Goal: Communication & Community: Answer question/provide support

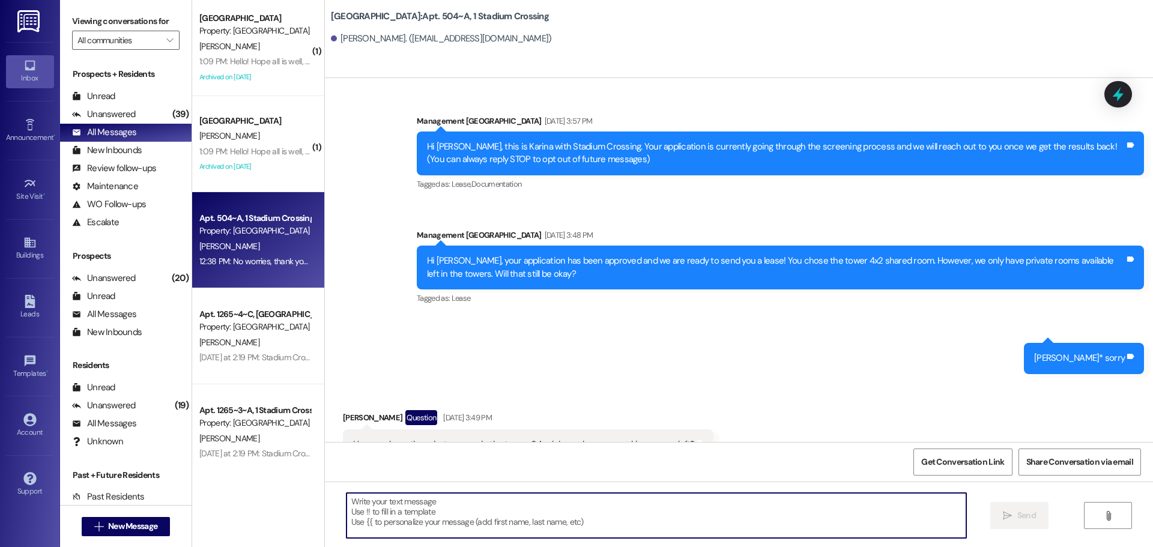
scroll to position [2135, 0]
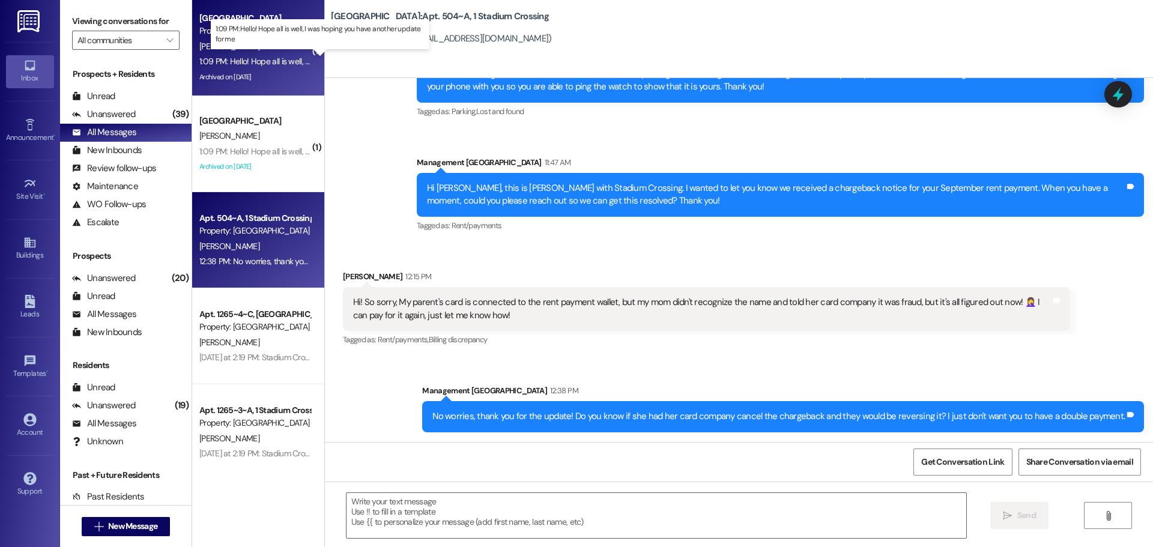
click at [251, 57] on div "1:09 PM: Hello! Hope all is well, I was hoping you have another update for me 1…" at bounding box center [331, 61] width 264 height 11
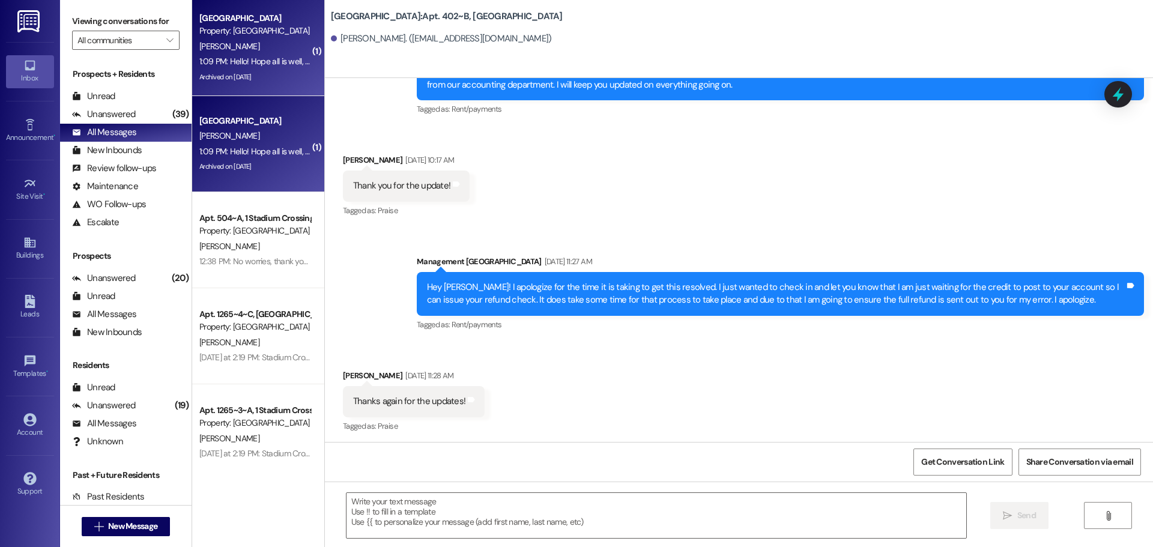
scroll to position [15684, 0]
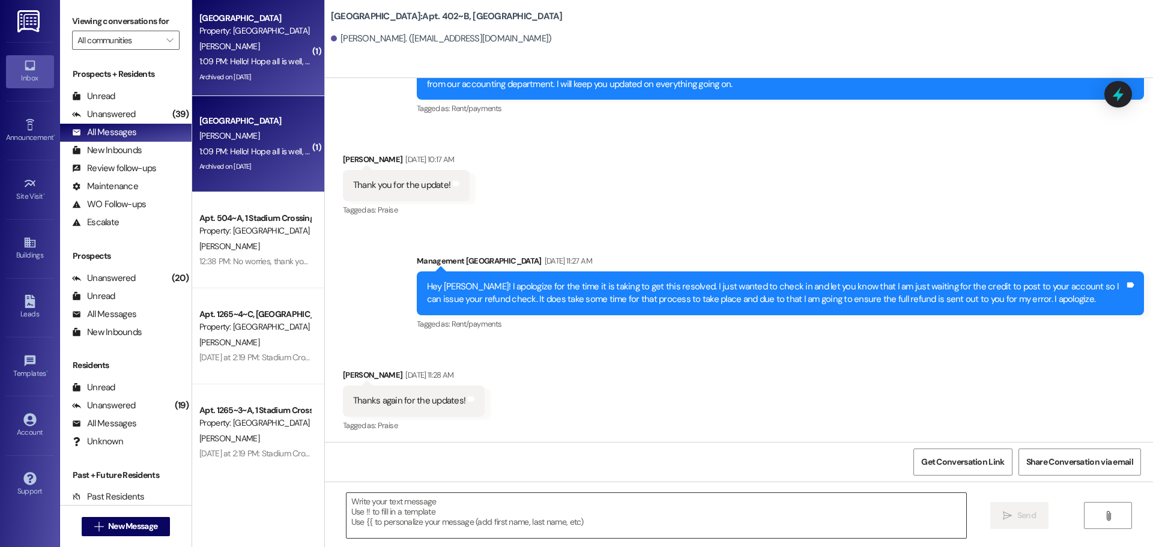
click at [425, 508] on textarea at bounding box center [655, 515] width 619 height 45
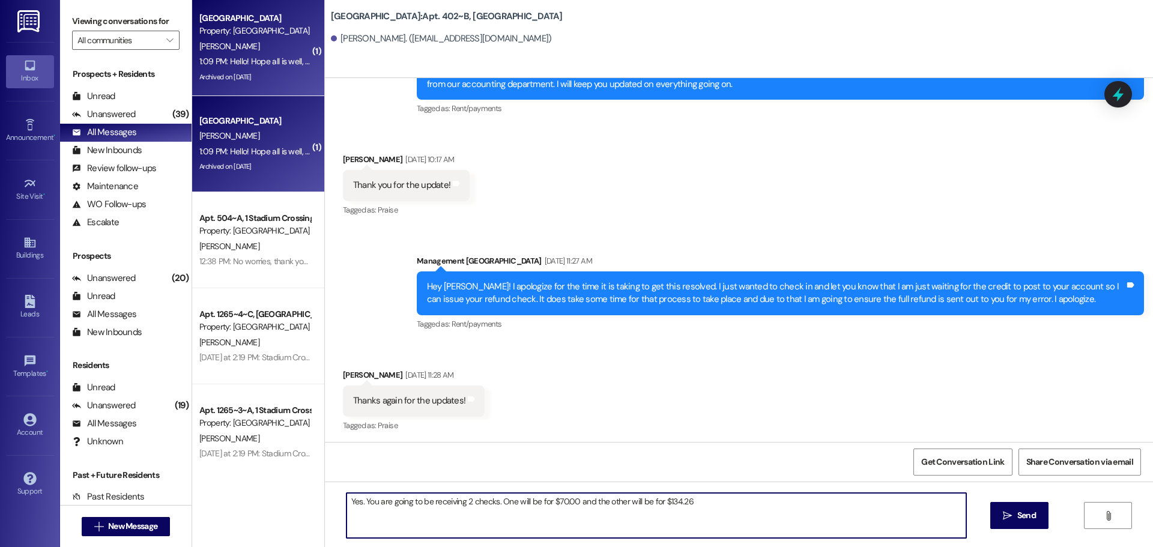
click at [689, 504] on textarea "Yes. You are going to be receiving 2 checks. One will be for $70.00 and the oth…" at bounding box center [655, 515] width 619 height 45
type textarea "Yes. You are going to be receiving 2 checks. One will be for $70.00 and the oth…"
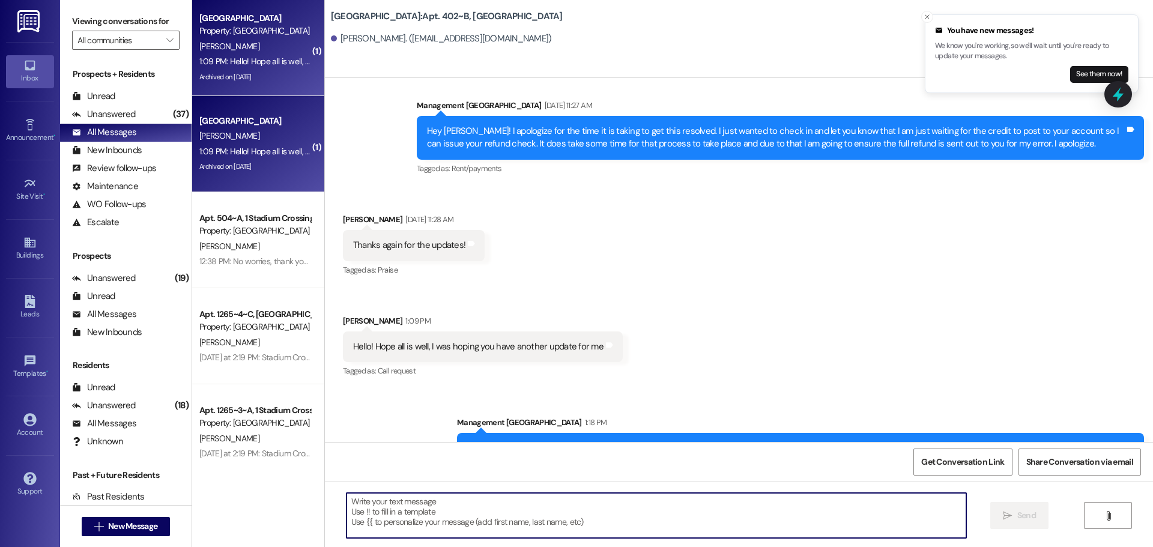
scroll to position [15851, 0]
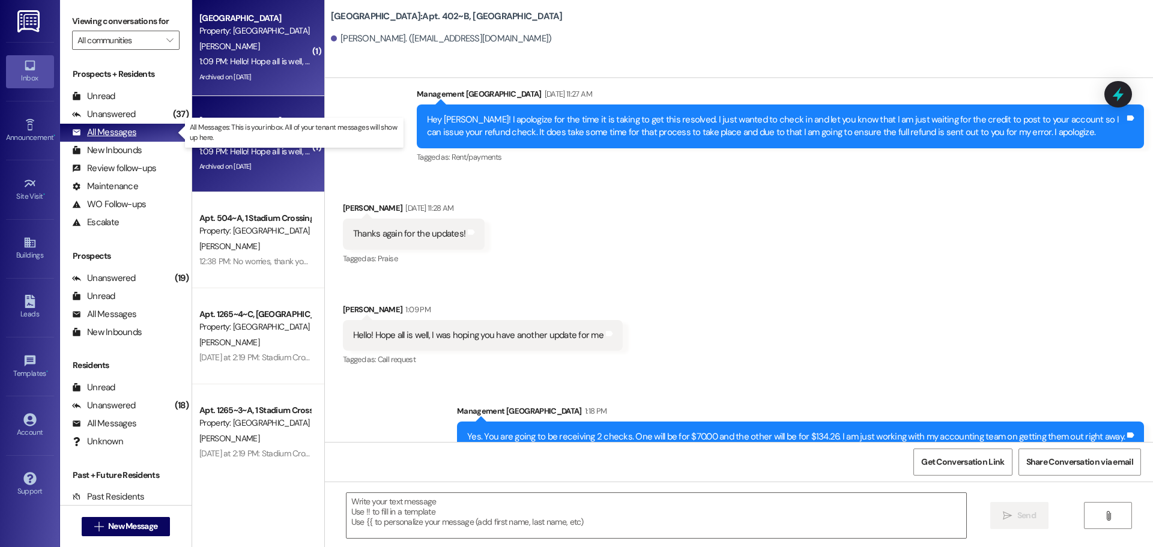
click at [120, 132] on div "All Messages" at bounding box center [104, 132] width 64 height 13
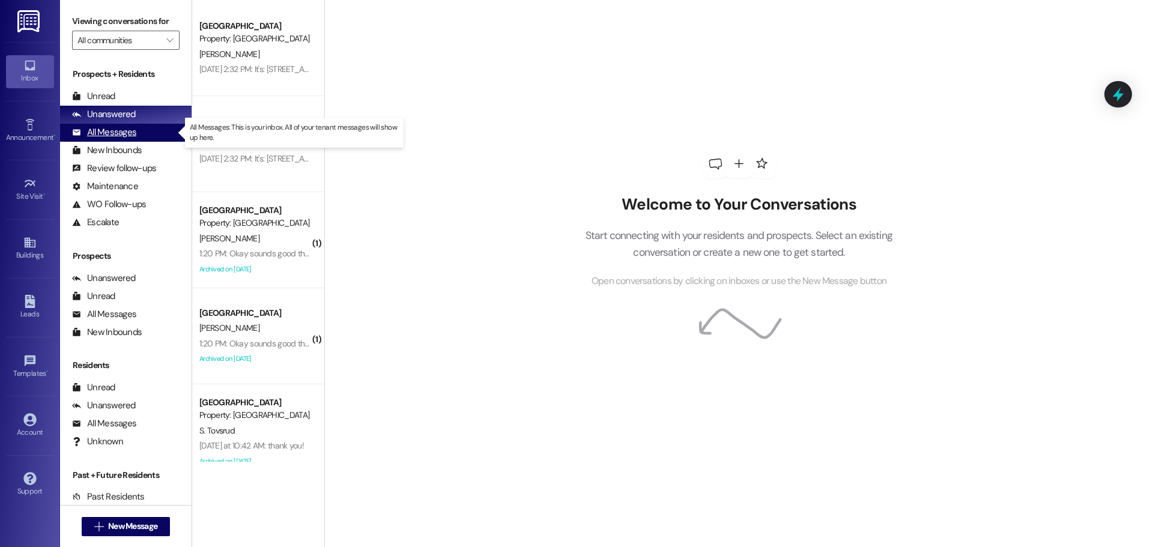
click at [142, 131] on div "All Messages (undefined)" at bounding box center [125, 133] width 131 height 18
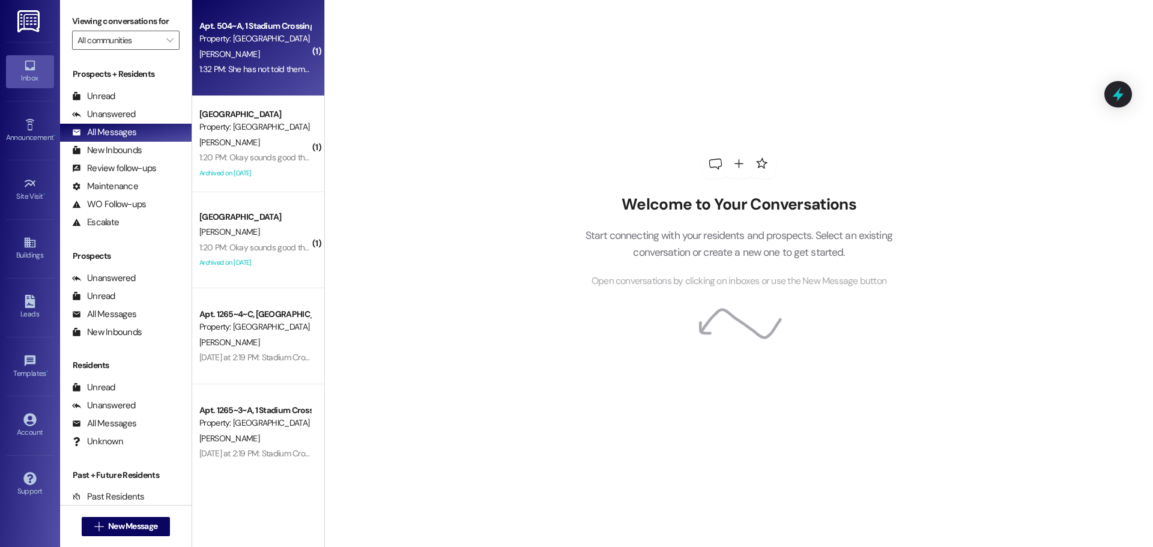
click at [279, 74] on div "1:32 PM: She has not told them to cancel it. If it is a double payment, then ca…" at bounding box center [254, 69] width 113 height 15
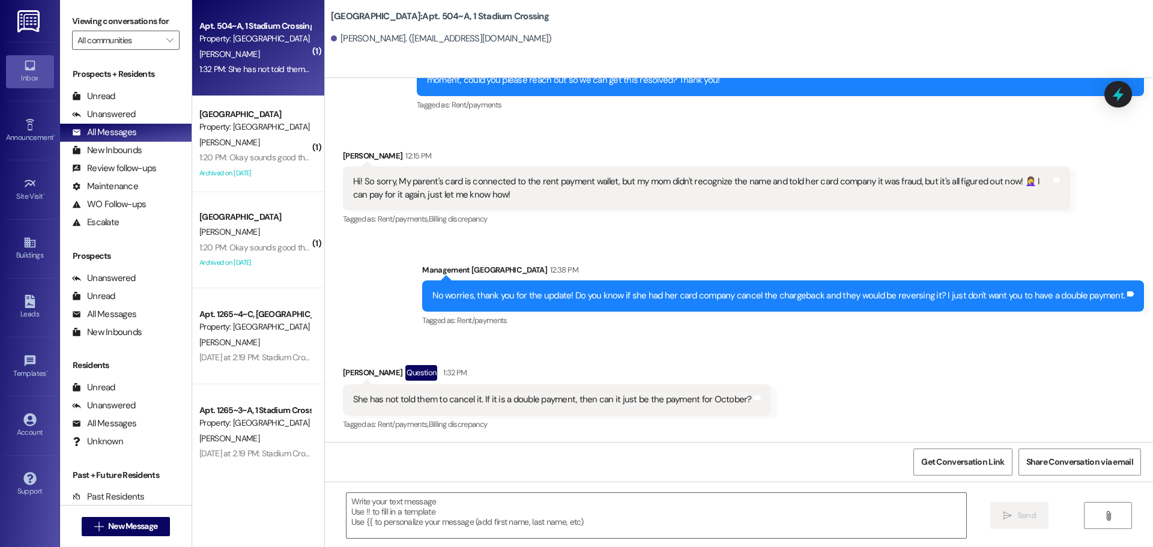
scroll to position [2256, 0]
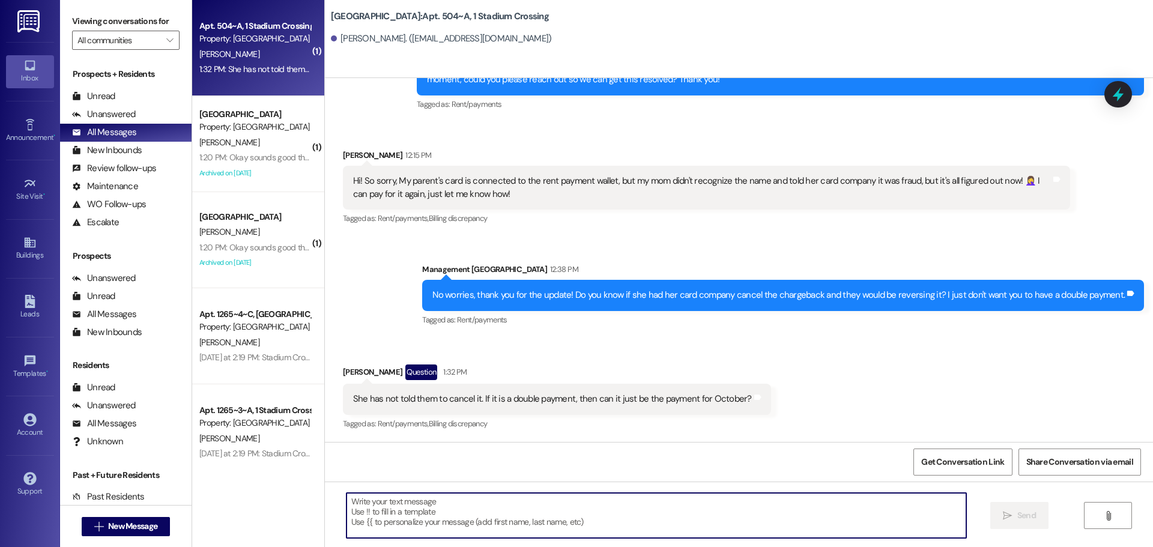
click at [406, 503] on textarea at bounding box center [655, 515] width 619 height 45
type textarea "O"
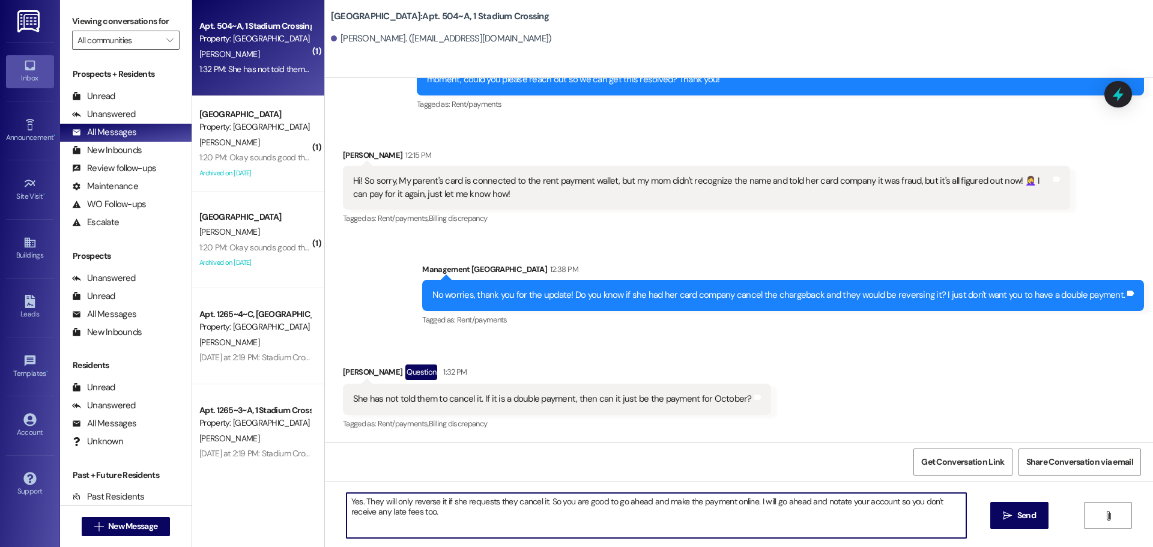
drag, startPoint x: 358, startPoint y: 499, endPoint x: 318, endPoint y: 495, distance: 40.5
click at [325, 495] on div "Yes. They will only reverse it if she requests they cancel it. So you are good …" at bounding box center [739, 526] width 828 height 90
click at [520, 502] on textarea "They will only reverse it if she requests they cancel it. So you are good to go…" at bounding box center [655, 515] width 619 height 45
click at [499, 516] on textarea "They will only reverse it if she requests they cancel the chargeback. So you ar…" at bounding box center [655, 515] width 619 height 45
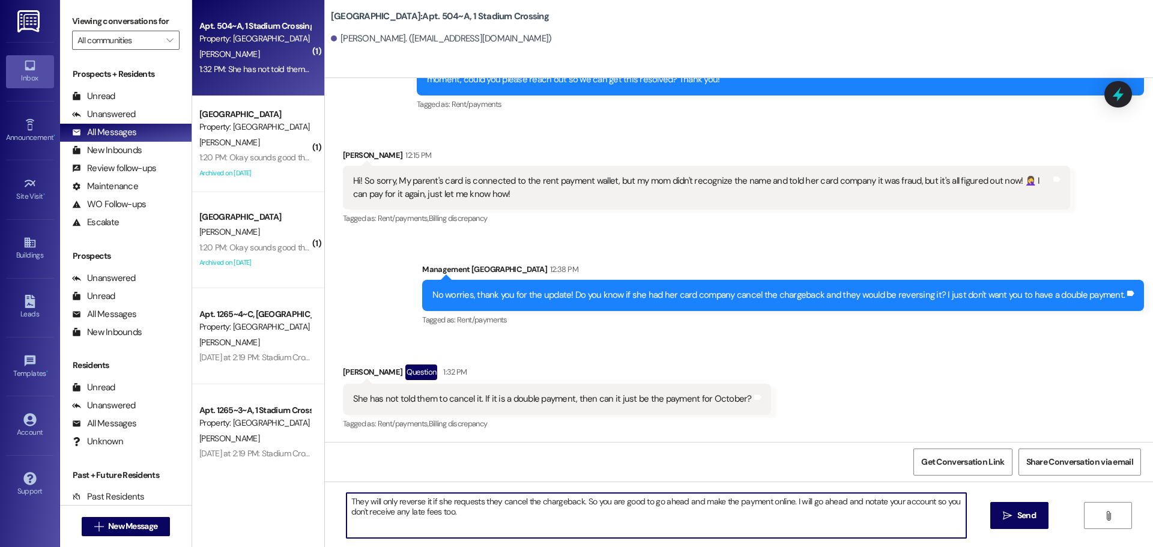
click at [438, 505] on textarea "They will only reverse it if she requests they cancel the chargeback. So you ar…" at bounding box center [655, 515] width 619 height 45
click at [439, 508] on textarea "They will only reverse it if she requests they cancel the chargeback. So you ar…" at bounding box center [655, 515] width 619 height 45
type textarea "They will only reverse it if she requests they cancel the chargeback. So you ar…"
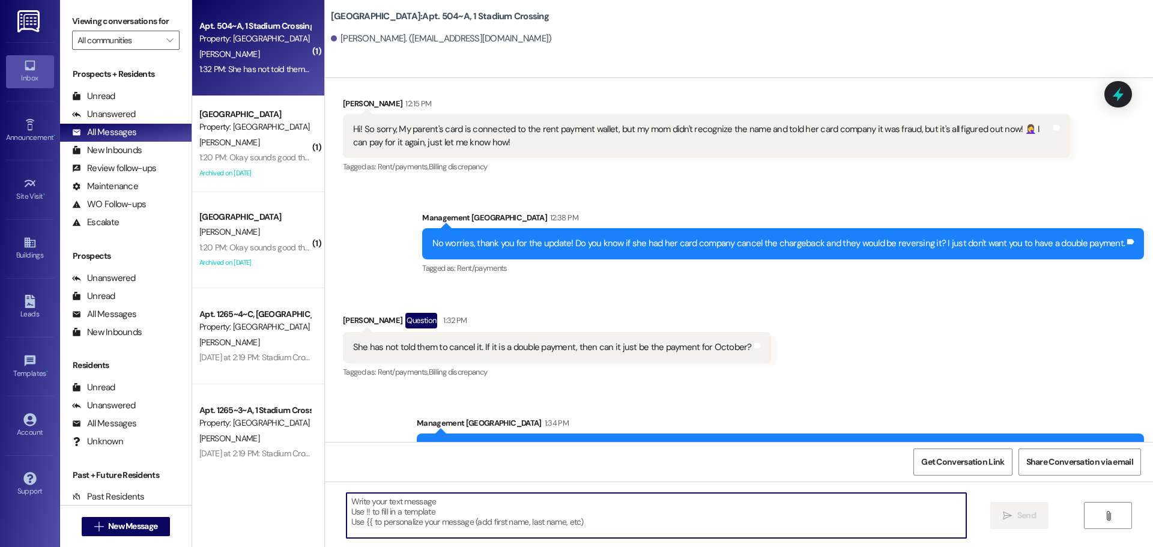
scroll to position [2353, 0]
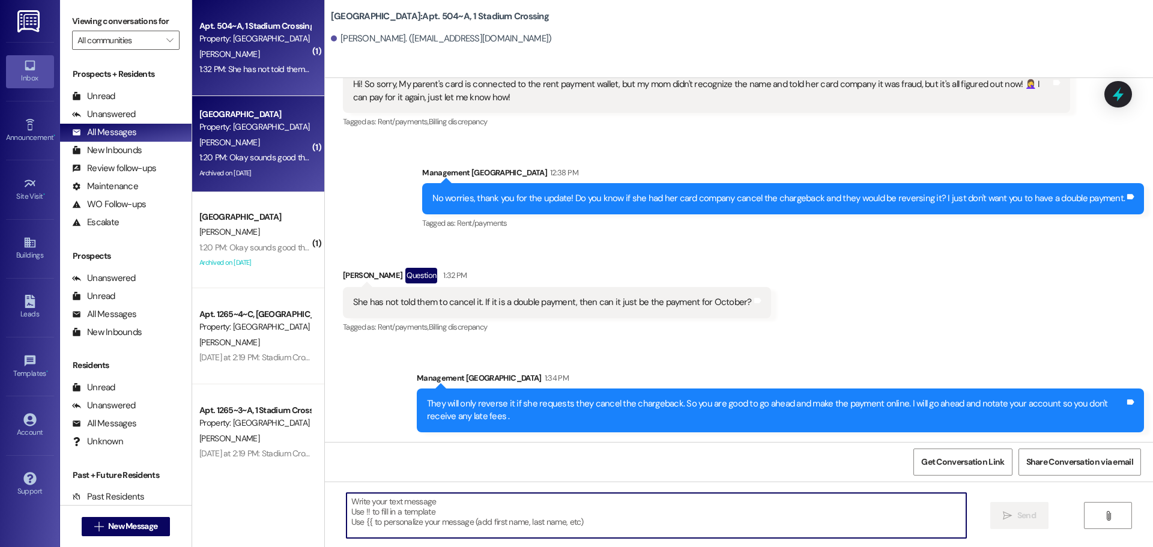
click at [230, 164] on div "1:20 PM: Okay sounds good thank you for your hard work in getting this done! 1:…" at bounding box center [254, 157] width 113 height 15
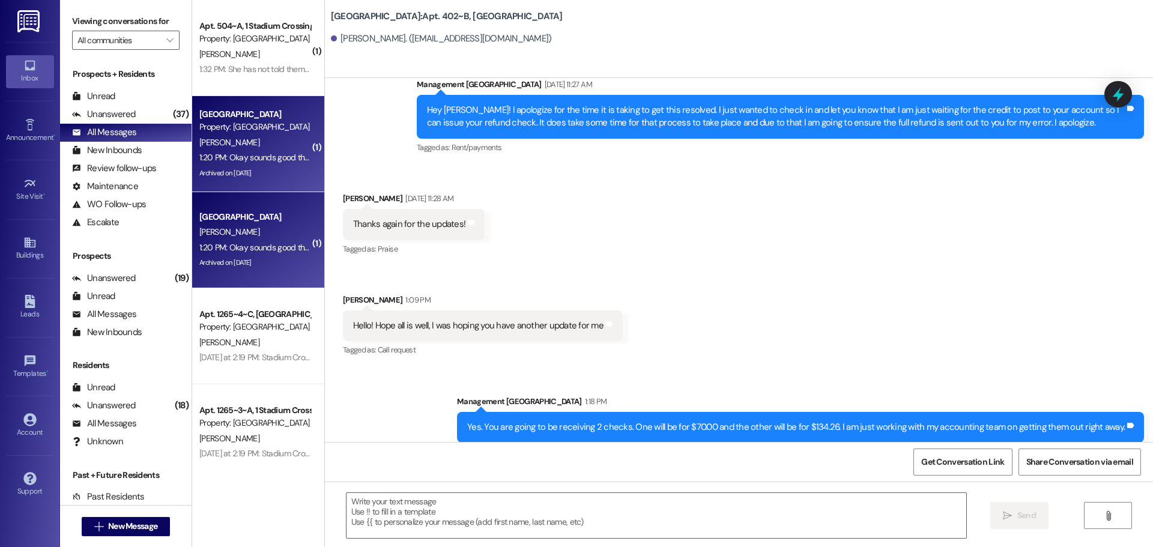
scroll to position [15887, 0]
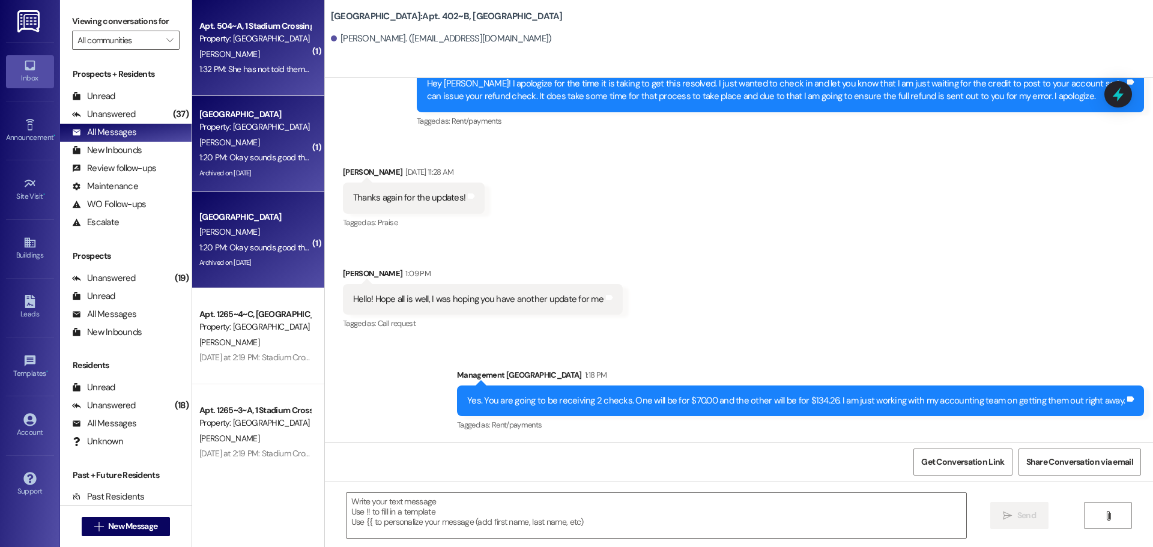
click at [267, 53] on div "[PERSON_NAME]" at bounding box center [254, 54] width 113 height 15
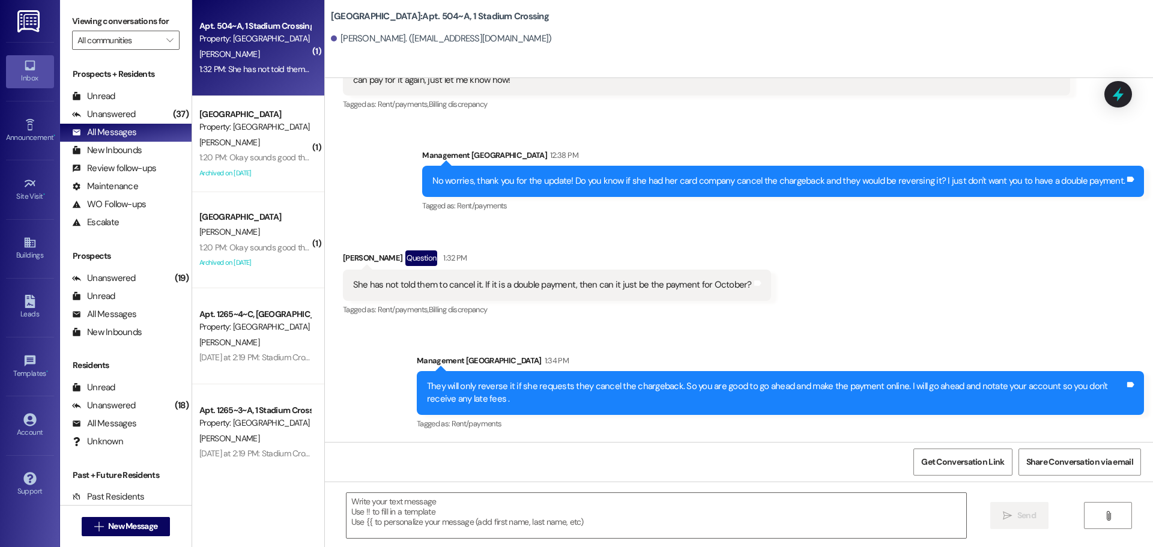
scroll to position [2370, 0]
click at [23, 419] on icon at bounding box center [29, 419] width 13 height 13
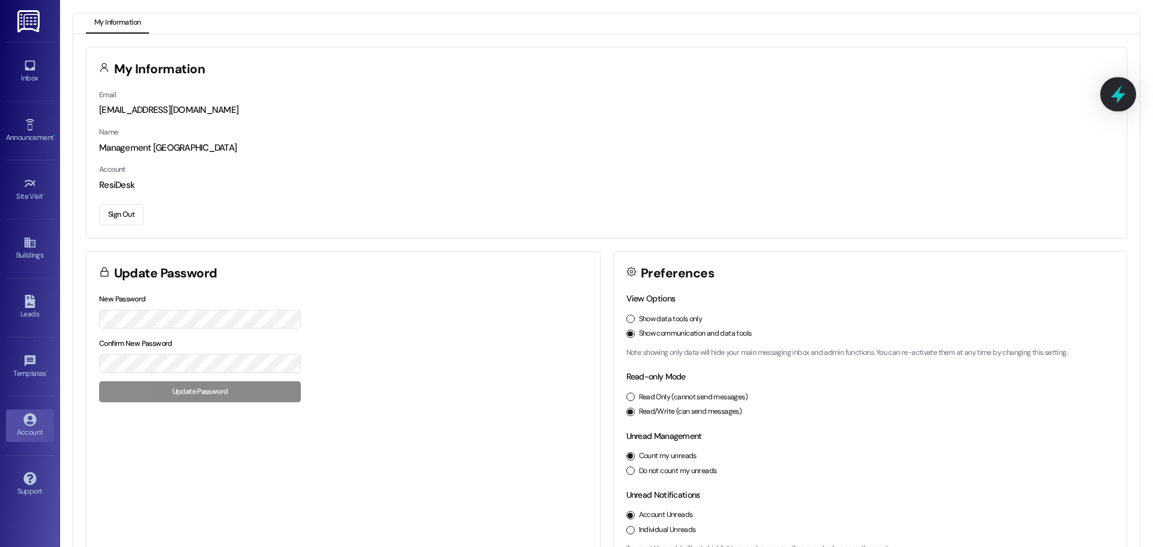
click at [1121, 97] on icon at bounding box center [1117, 94] width 14 height 19
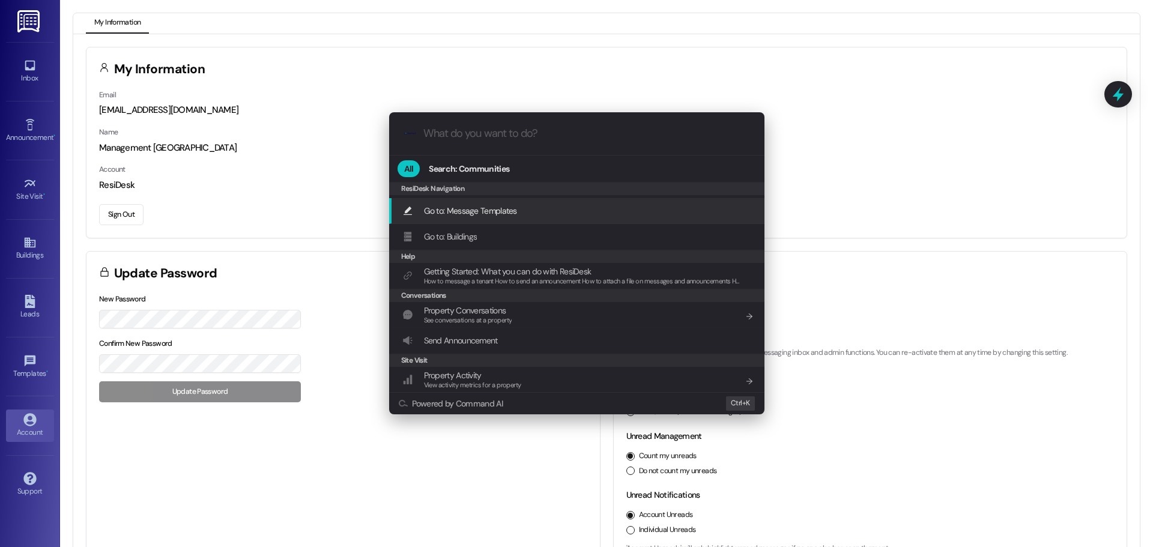
scroll to position [75, 0]
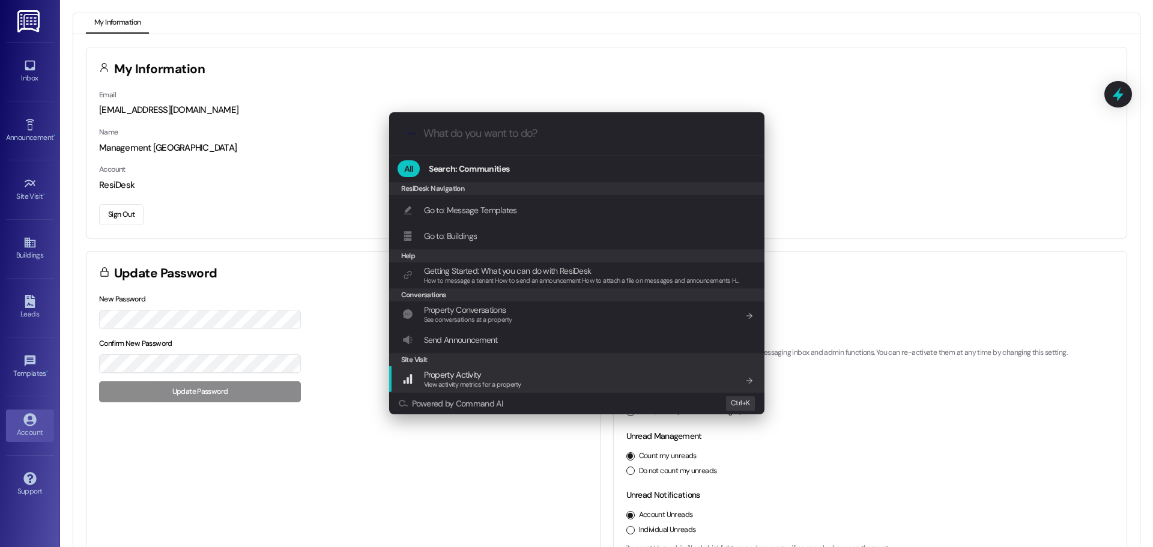
click at [538, 379] on div "Property Activity View activity metrics for a property Add shortcut" at bounding box center [577, 379] width 351 height 22
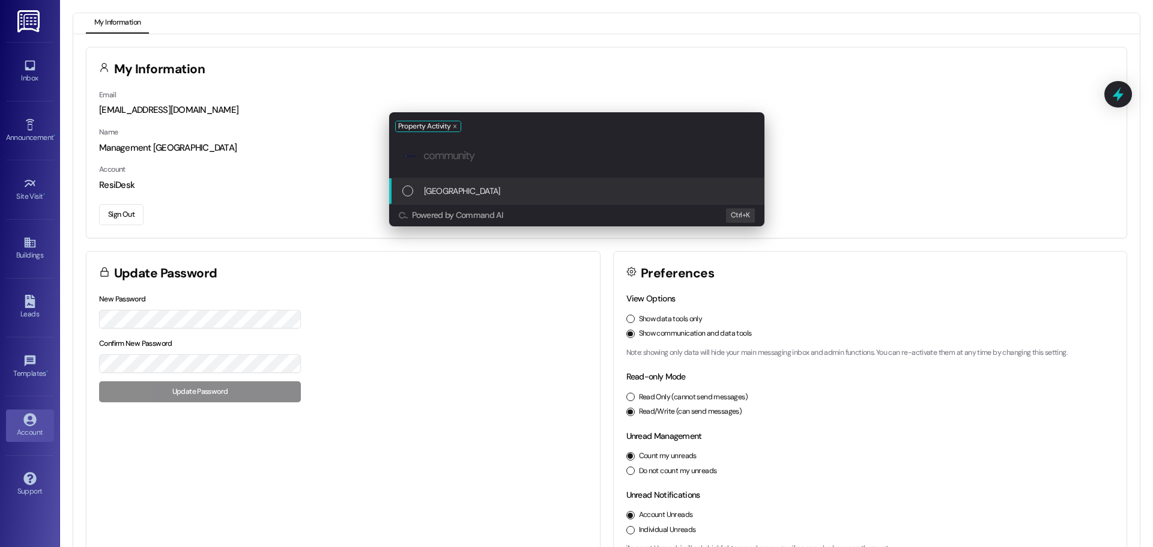
scroll to position [0, 0]
click at [451, 197] on span "[GEOGRAPHIC_DATA]" at bounding box center [462, 190] width 76 height 13
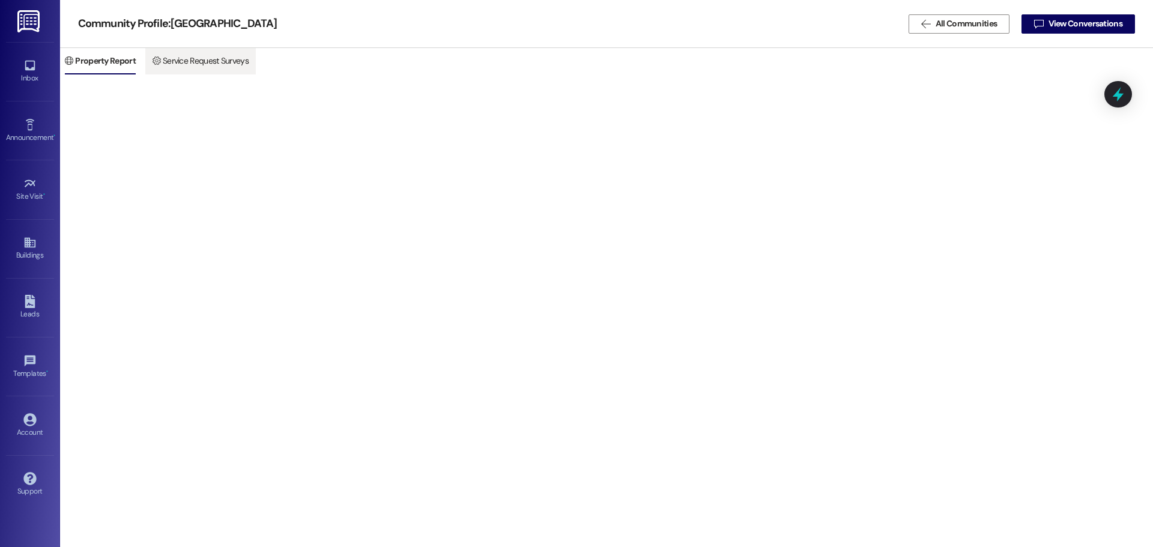
click at [249, 64] on span " Service Request Surveys" at bounding box center [200, 61] width 101 height 28
click at [40, 422] on link "Account" at bounding box center [30, 425] width 48 height 32
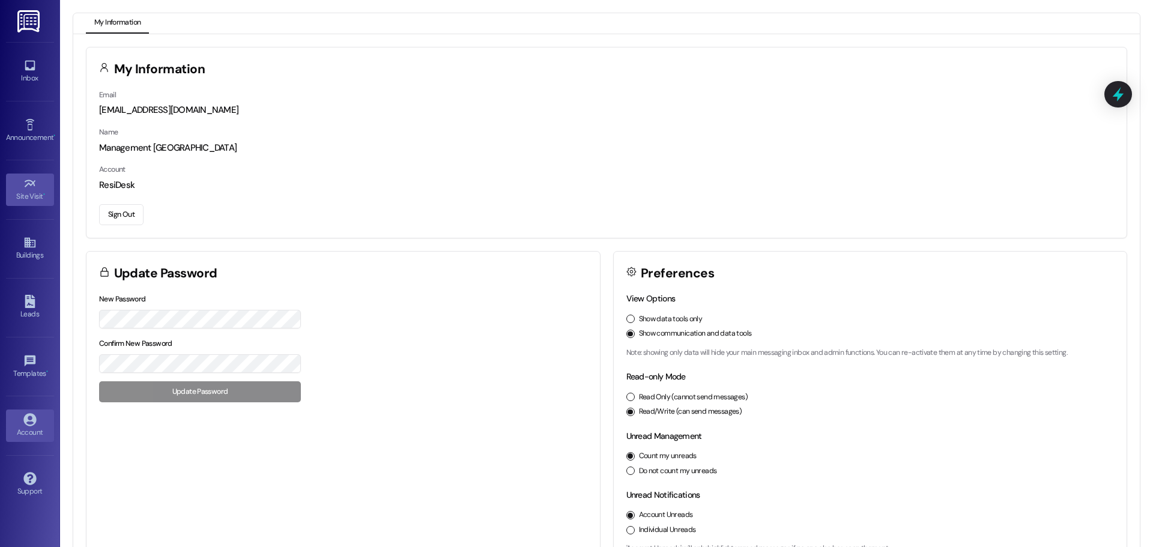
click at [31, 189] on icon at bounding box center [29, 183] width 13 height 13
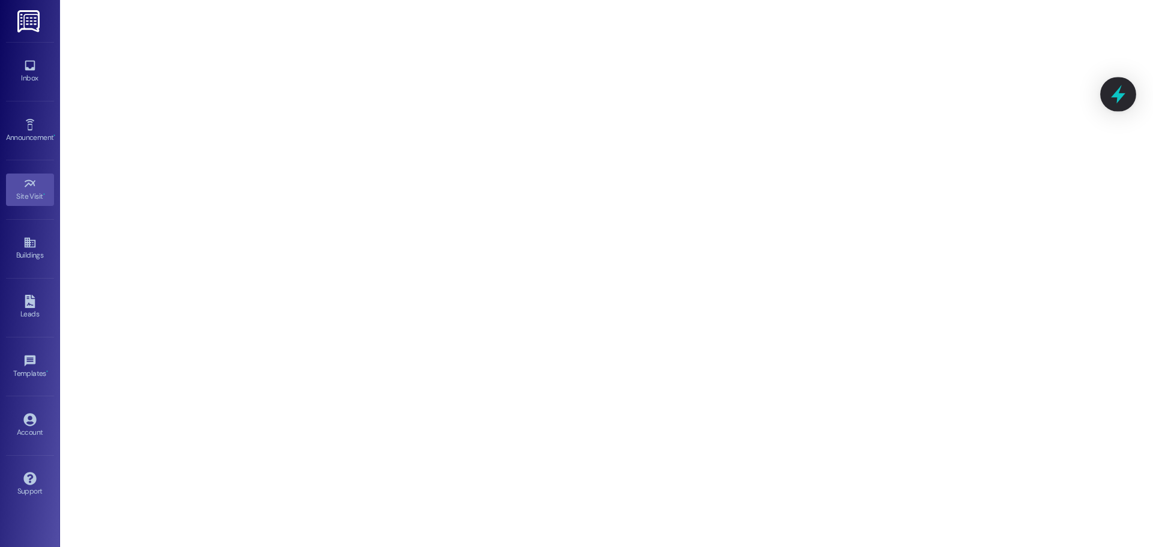
click at [1123, 95] on icon at bounding box center [1117, 94] width 14 height 19
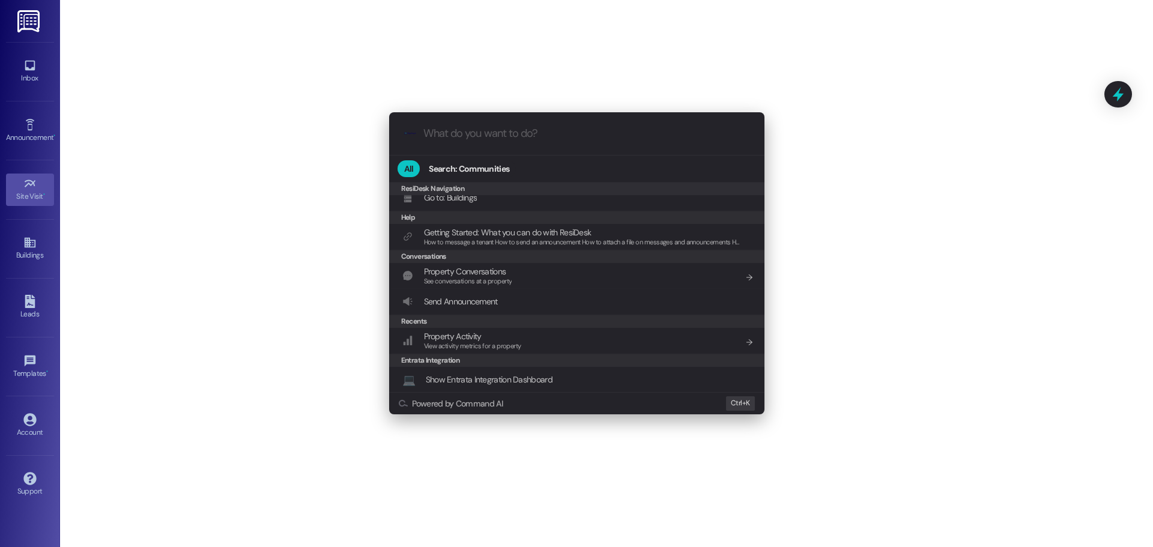
scroll to position [114, 0]
click at [516, 377] on span "Show Entrata Integration Dashboard" at bounding box center [489, 378] width 127 height 11
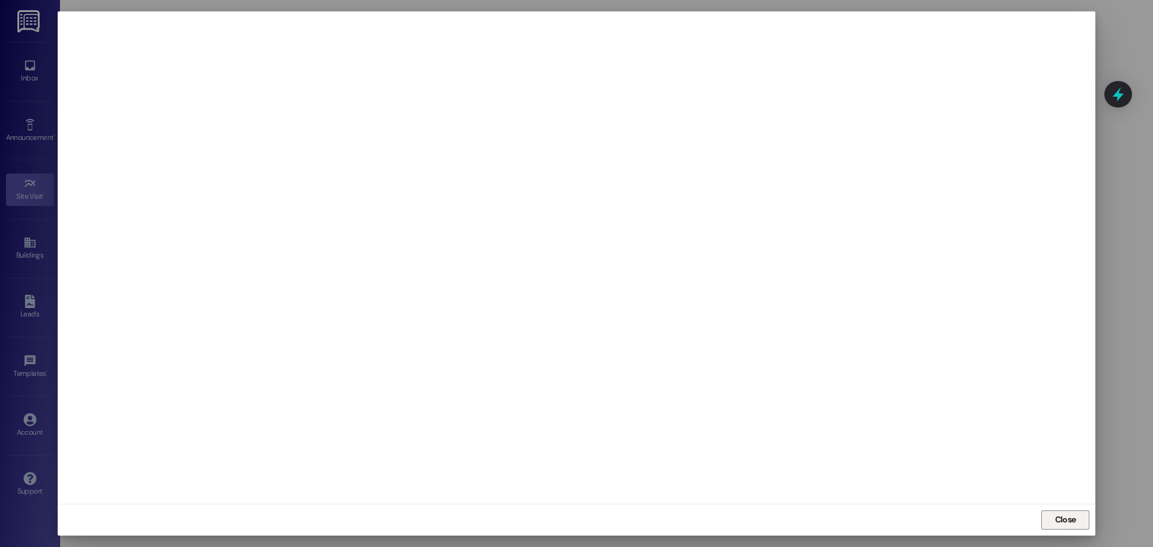
click at [1070, 517] on span "Close" at bounding box center [1065, 519] width 21 height 13
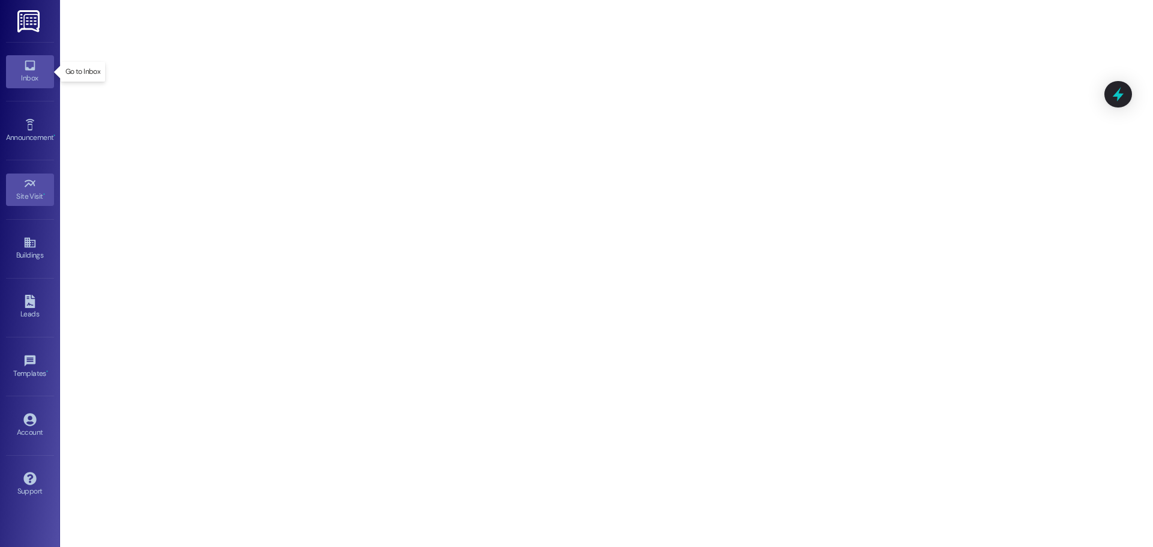
click at [29, 80] on div "Inbox" at bounding box center [30, 78] width 60 height 12
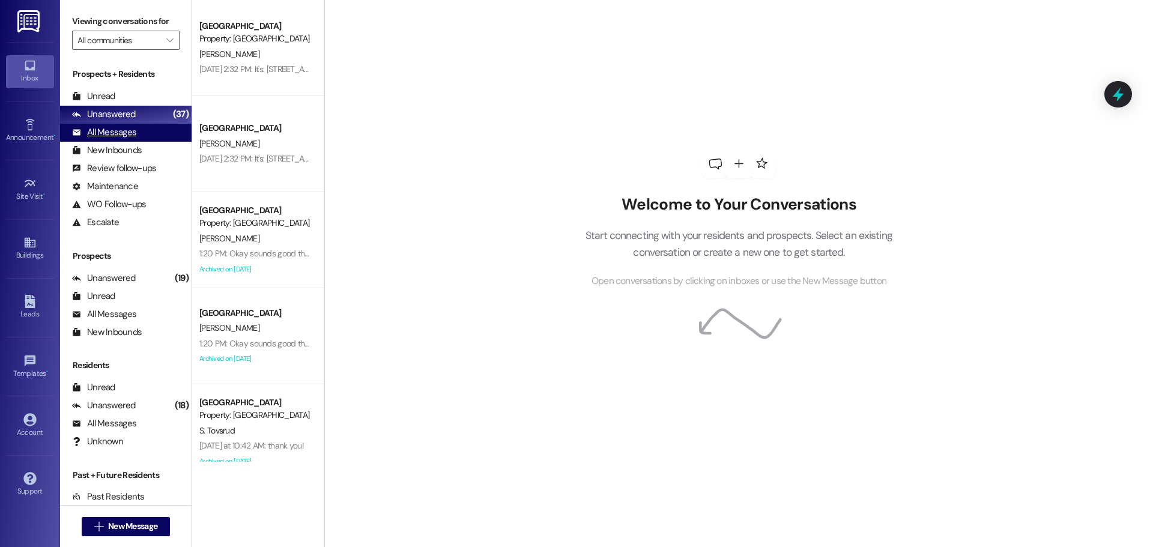
click at [108, 131] on div "All Messages" at bounding box center [104, 132] width 64 height 13
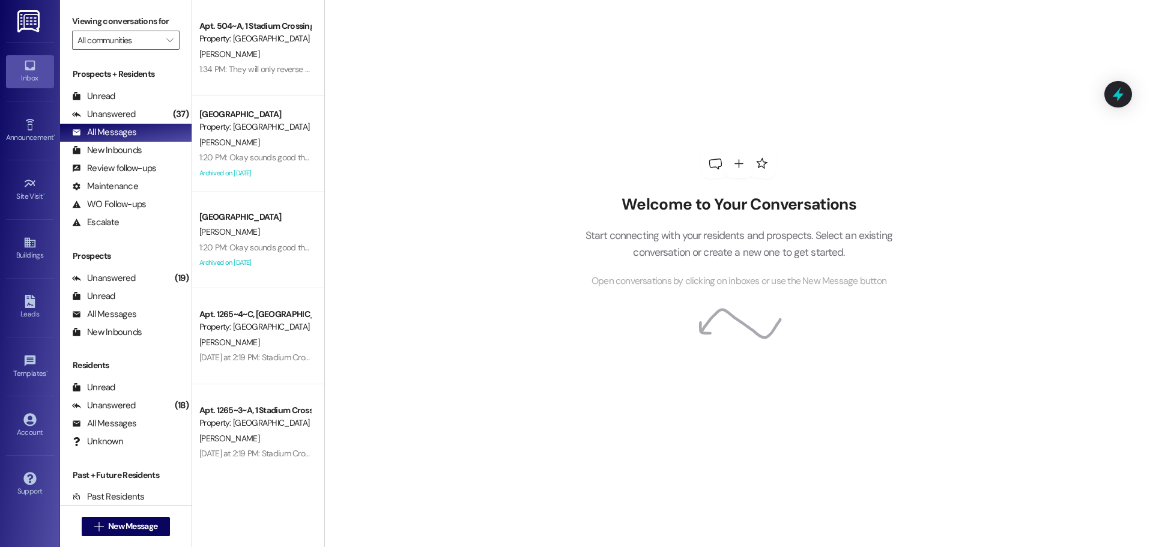
click at [199, 74] on div "1:34 PM: They will only reverse it if she requests they cancel the chargeback. …" at bounding box center [566, 69] width 735 height 11
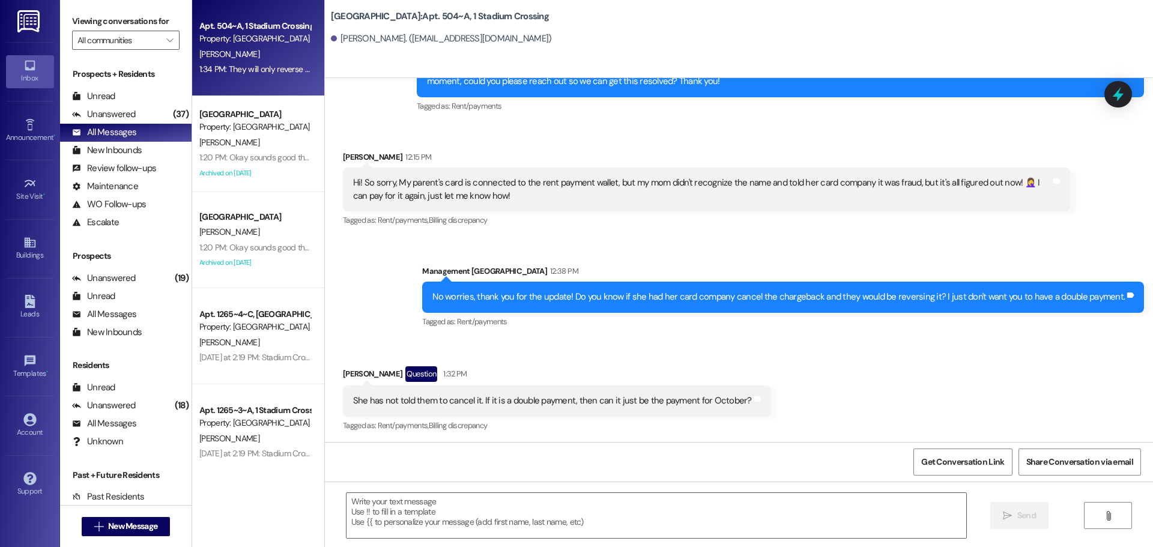
scroll to position [2370, 0]
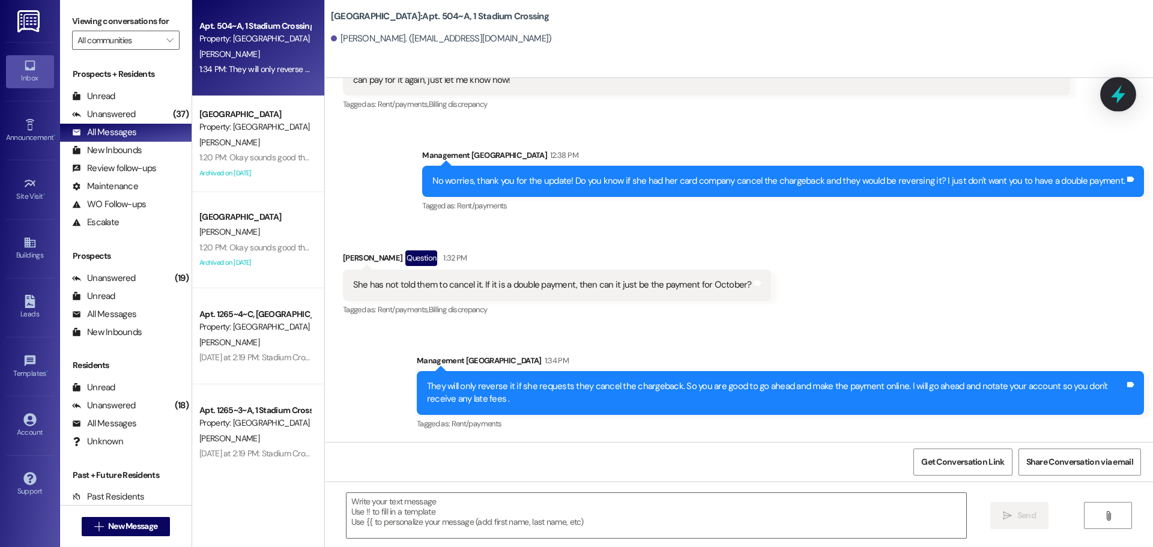
click at [1109, 97] on icon at bounding box center [1117, 94] width 20 height 20
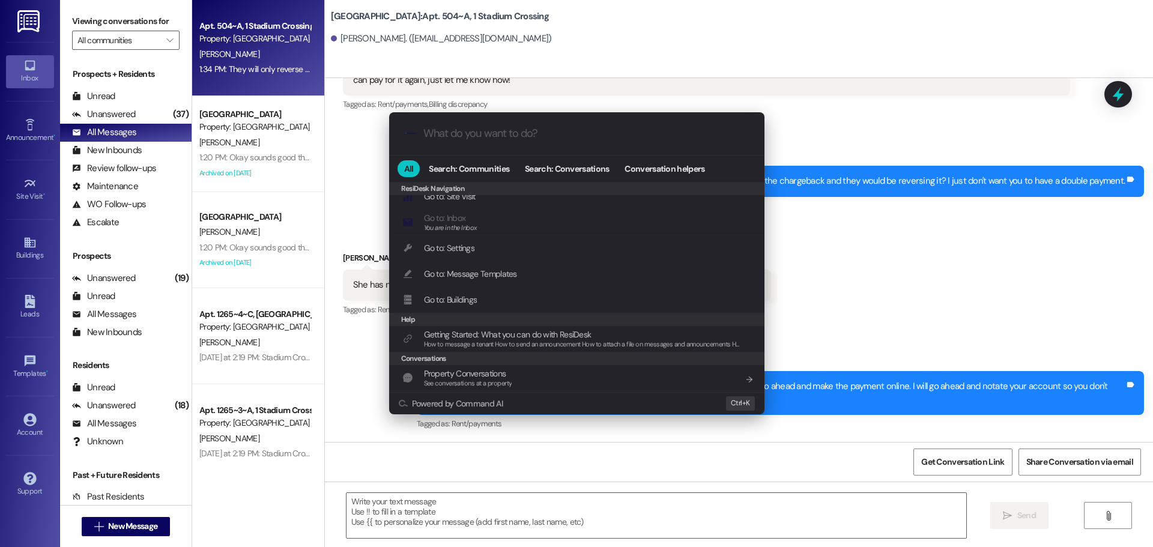
scroll to position [157, 0]
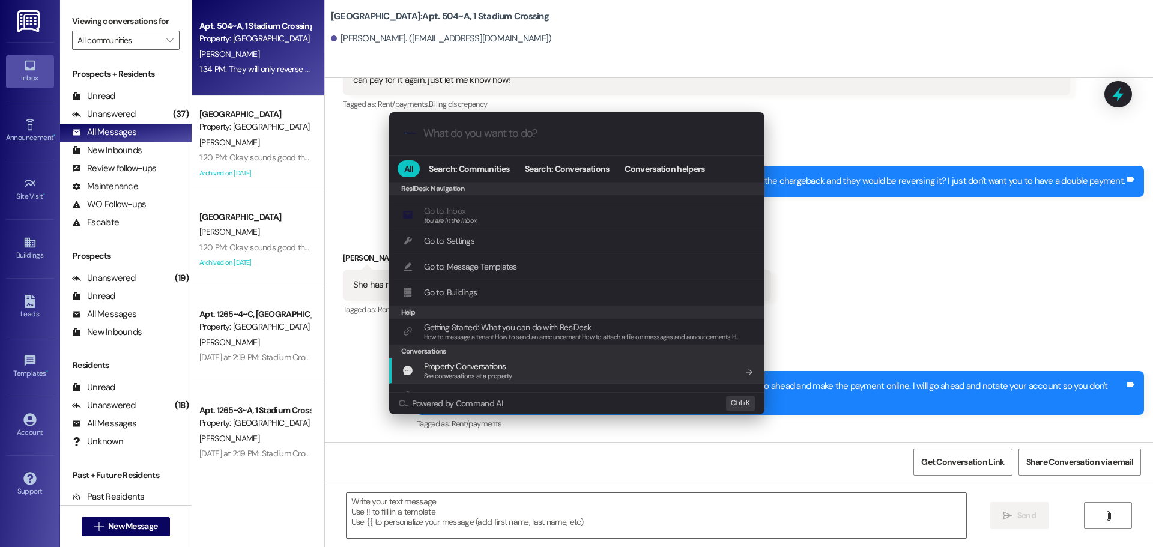
click at [531, 510] on div ".cls-1{fill:#0a055f;}.cls-2{fill:#0cc4c4;} resideskLogoBlueOrange All Search: C…" at bounding box center [576, 273] width 1153 height 547
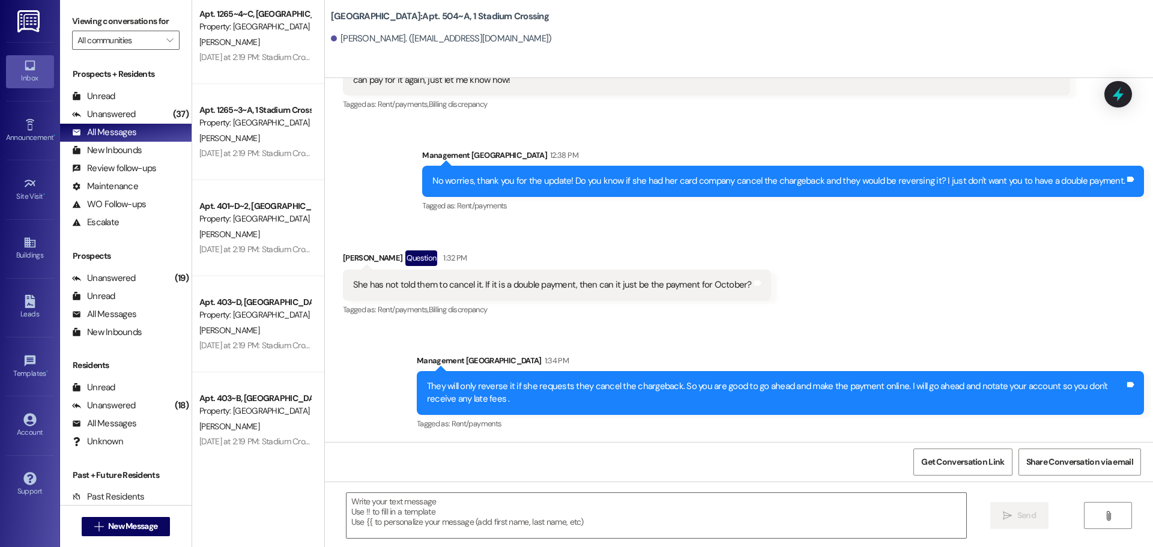
scroll to position [0, 0]
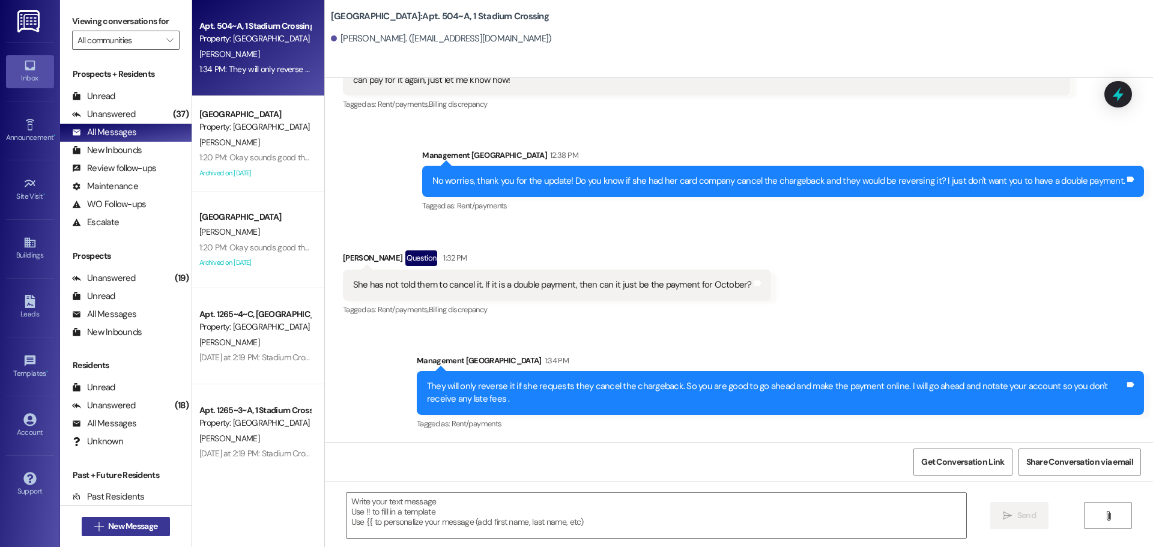
click at [110, 525] on span "New Message" at bounding box center [132, 526] width 49 height 13
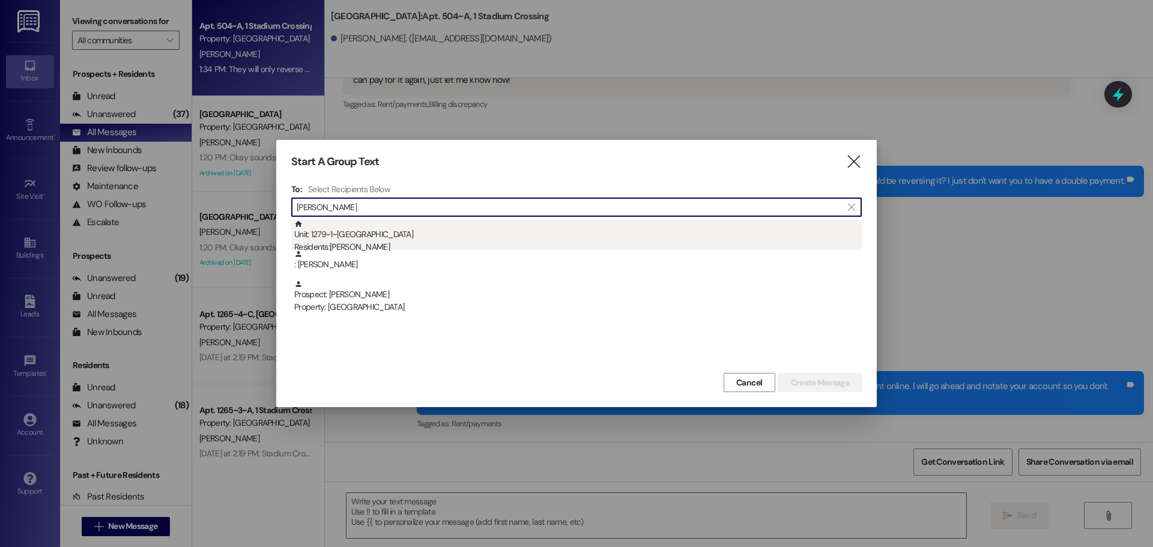
type input "[PERSON_NAME]"
click at [421, 242] on div "Residents: [PERSON_NAME]" at bounding box center [577, 247] width 567 height 13
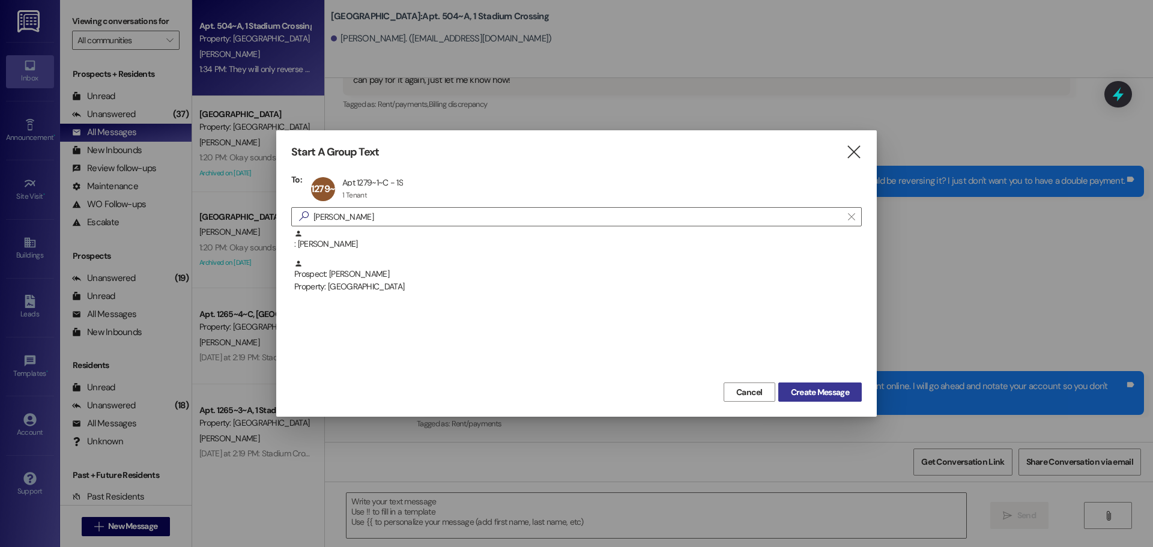
click at [824, 390] on span "Create Message" at bounding box center [820, 392] width 58 height 13
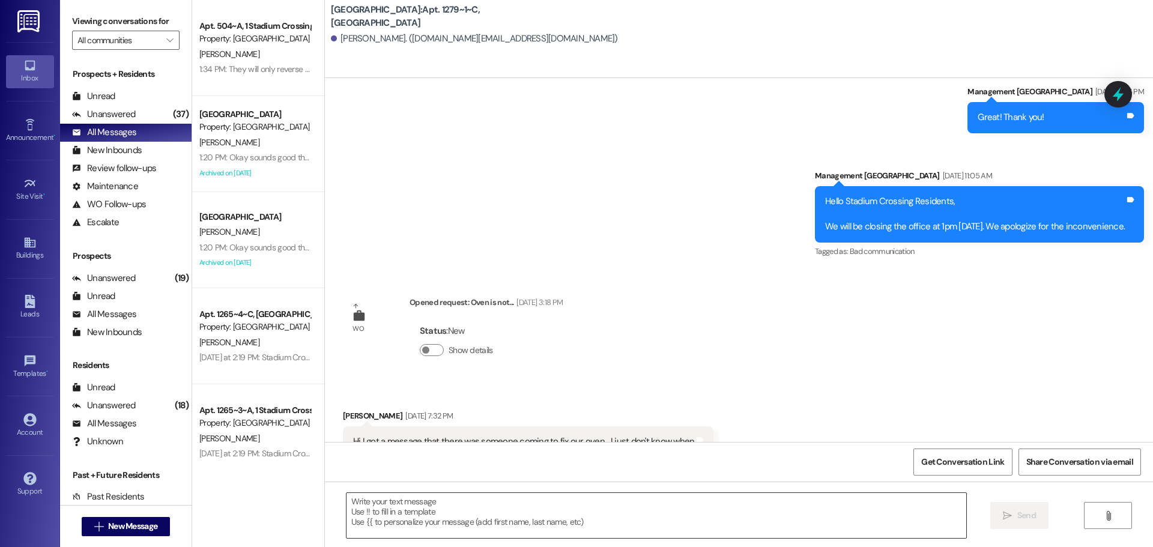
scroll to position [5795, 0]
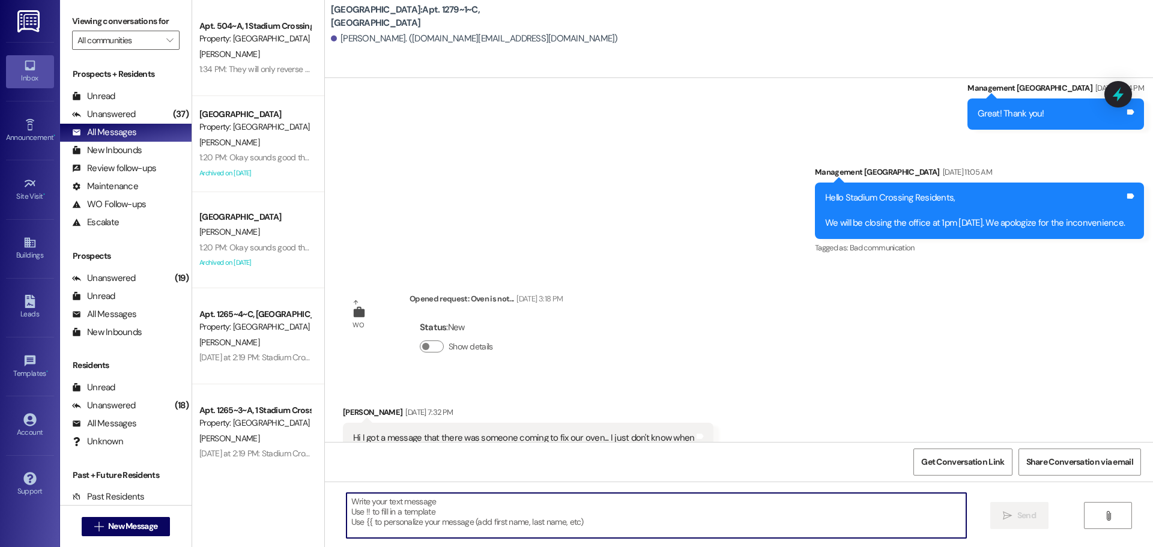
click at [475, 513] on textarea at bounding box center [655, 515] width 619 height 45
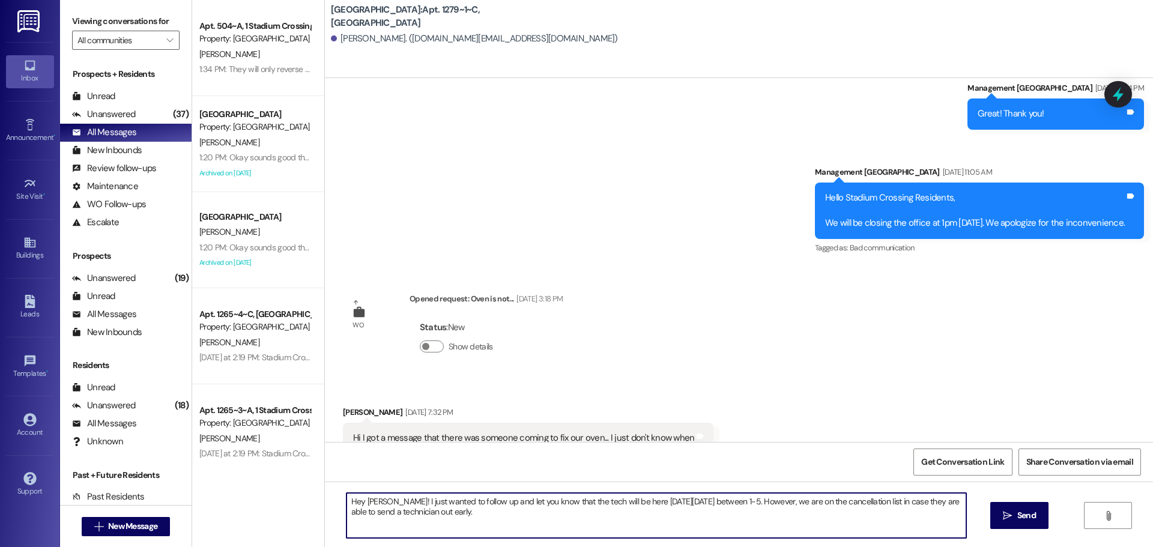
click at [750, 505] on textarea "Hey [PERSON_NAME]! I just wanted to follow up and let you know that the tech wi…" at bounding box center [655, 515] width 619 height 45
click at [511, 513] on textarea "Hey [PERSON_NAME]! I just wanted to follow up and let you know that the tech wi…" at bounding box center [655, 515] width 619 height 45
type textarea "Hey [PERSON_NAME]! I just wanted to follow up and let you know that the tech wi…"
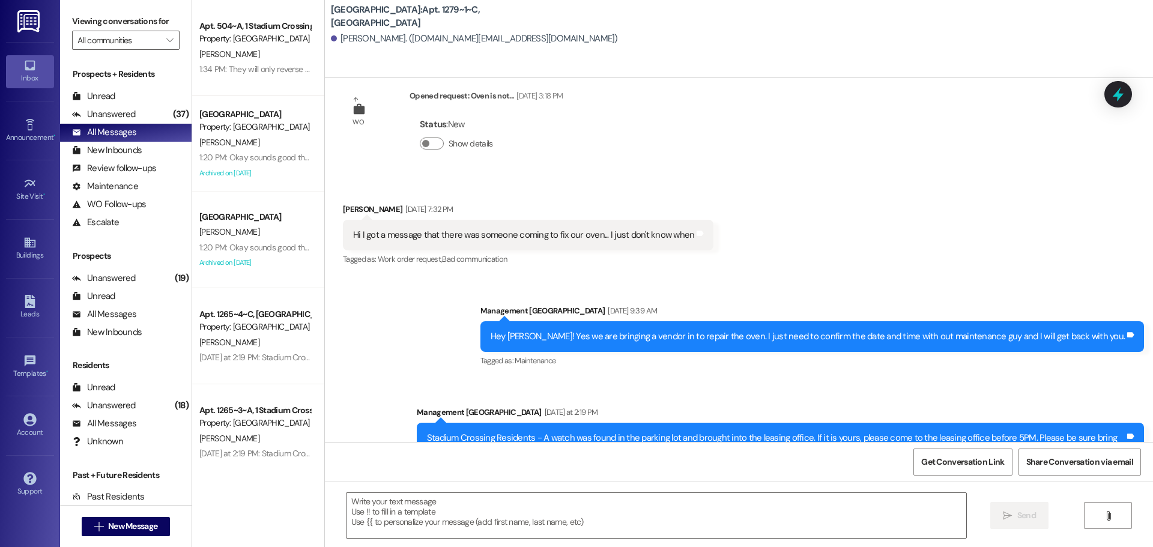
scroll to position [6107, 0]
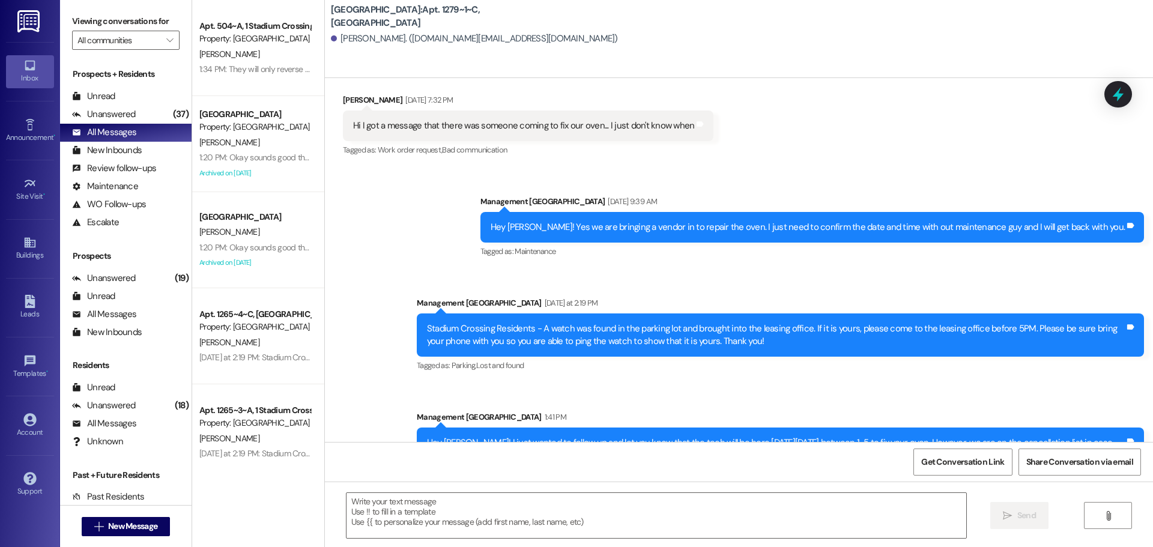
drag, startPoint x: 572, startPoint y: 420, endPoint x: 415, endPoint y: 402, distance: 158.4
click at [417, 427] on div "Hey [PERSON_NAME]! I just wanted to follow up and let you know that the tech wi…" at bounding box center [780, 449] width 727 height 44
copy div "Hey [PERSON_NAME]! I just wanted to follow up and let you know that the tech wi…"
